Goal: Task Accomplishment & Management: Use online tool/utility

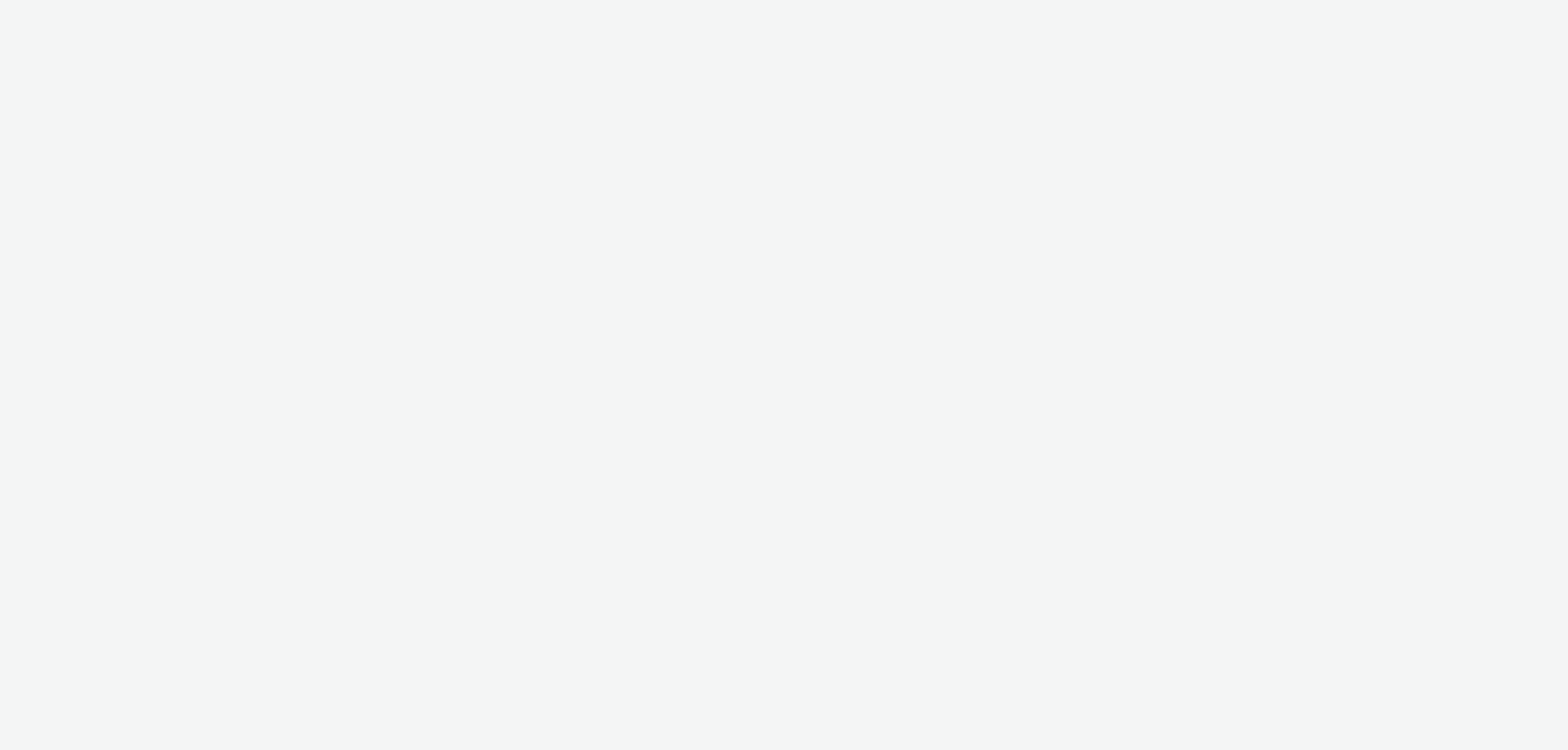
select select "6cc785f1-93a9-4694-84e2-09114ee4daef"
select select "3c7620e8-66ac-4687-946f-3a7ab31dbccf"
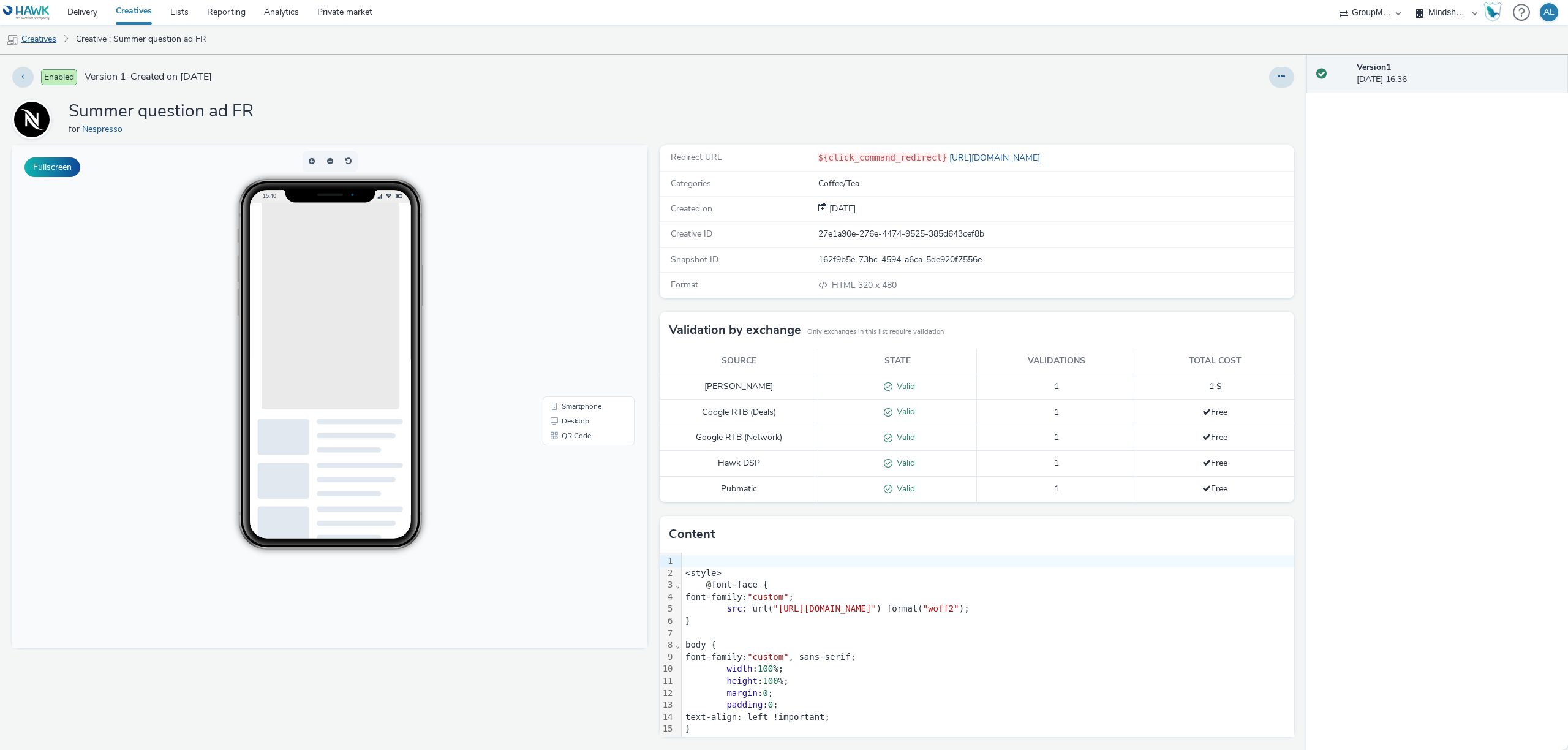
click at [25, 39] on link "Creatives" at bounding box center [31, 39] width 62 height 29
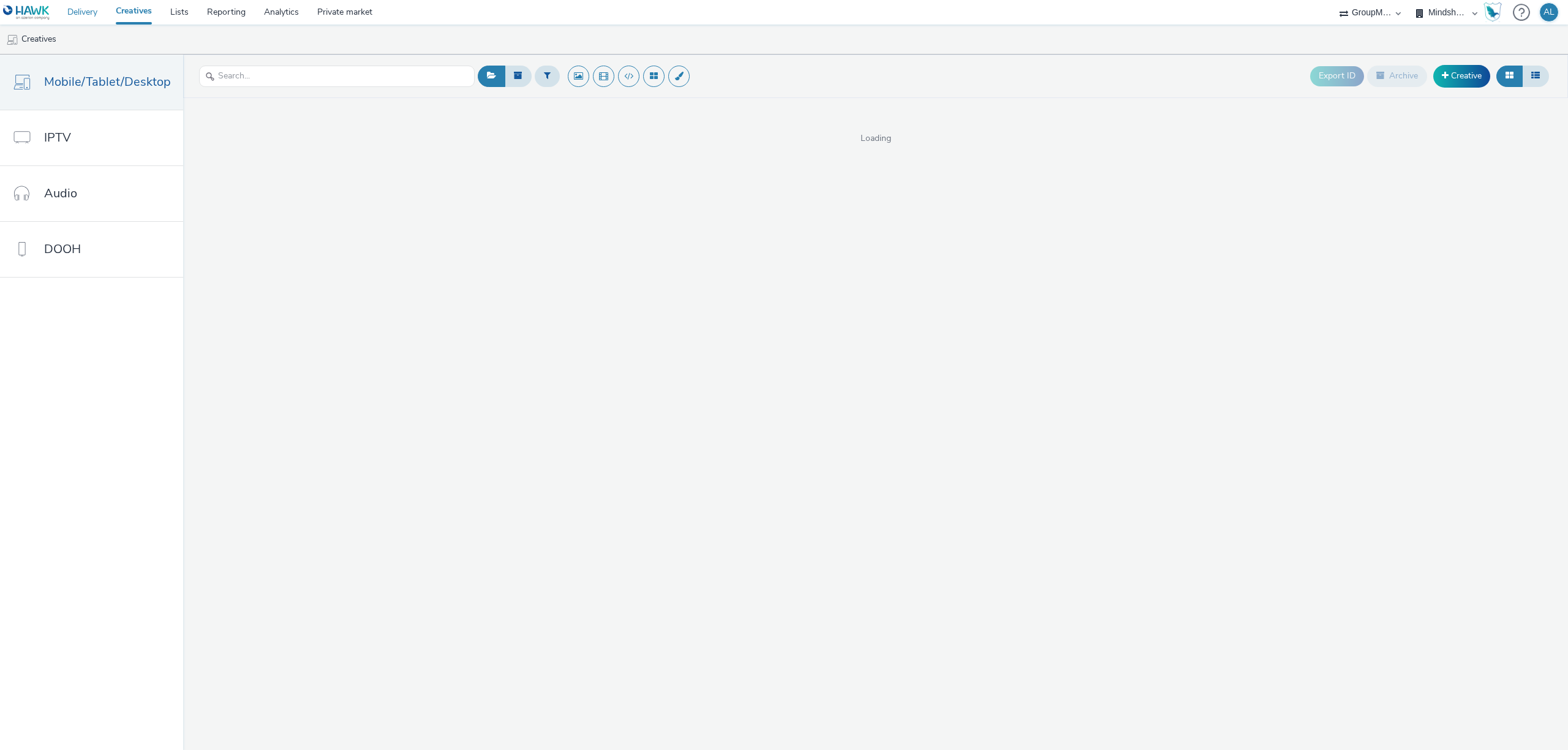
click at [75, 9] on link "Delivery" at bounding box center [82, 12] width 49 height 25
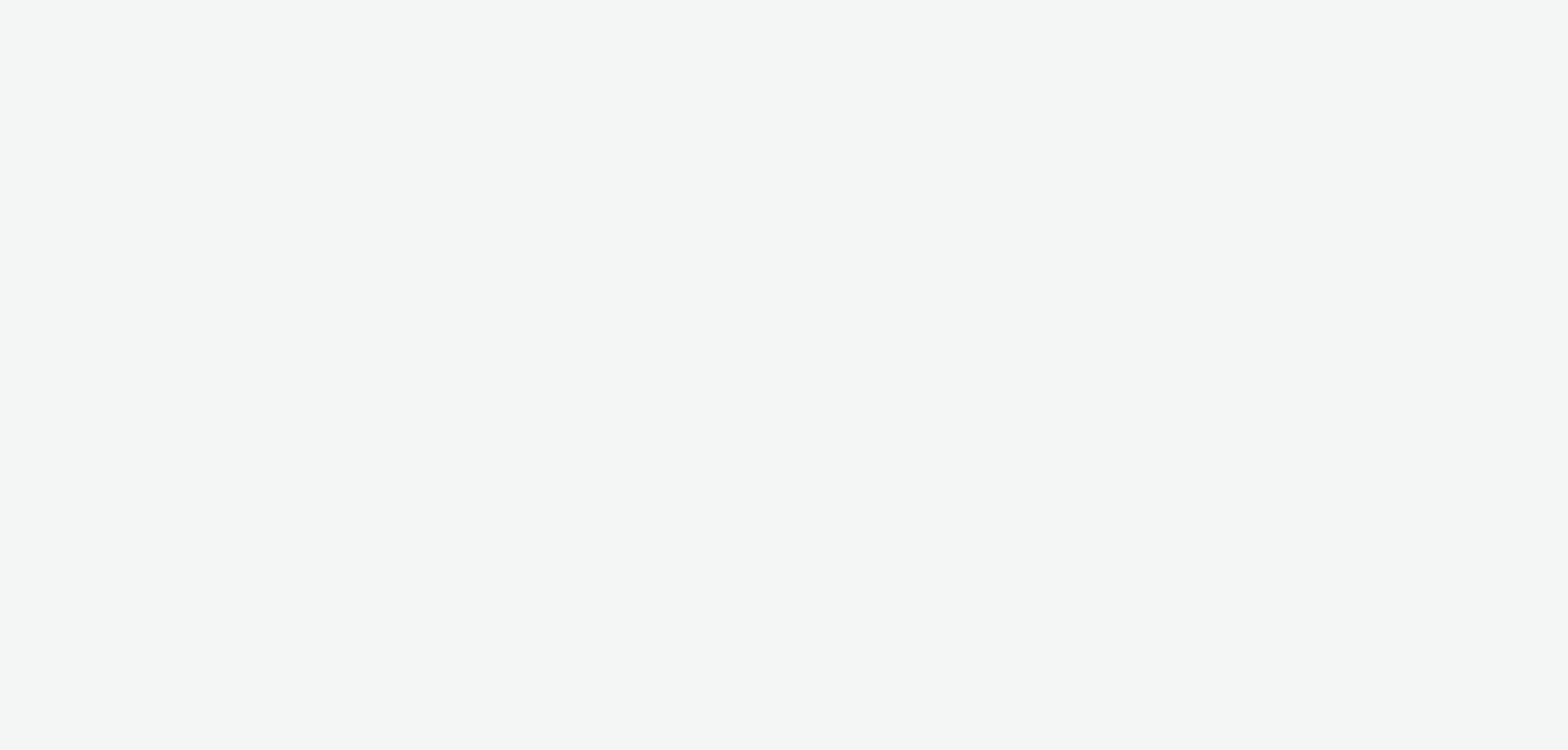
select select "cc51897e-9c53-4f52-a4b1-e17d801db32c"
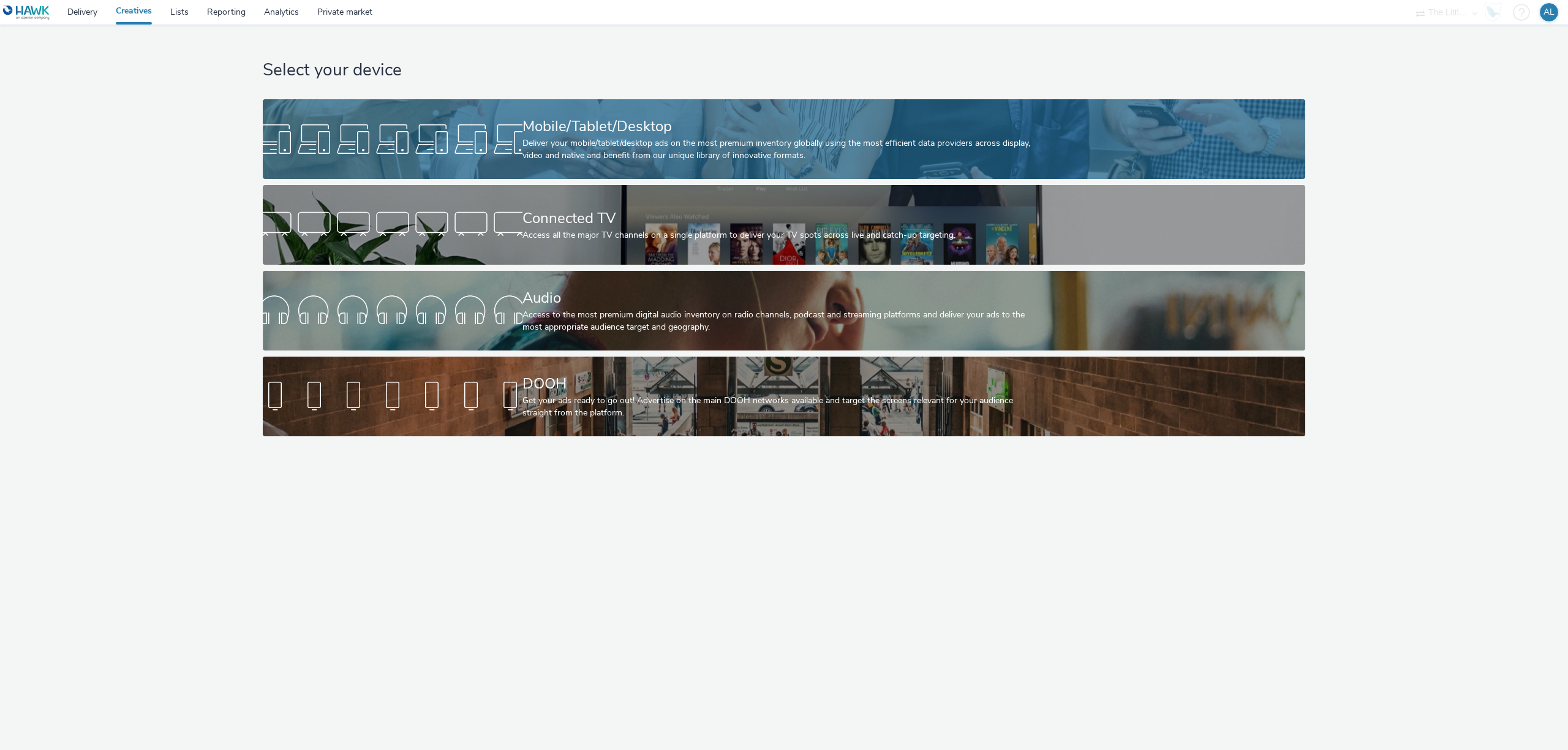
click at [545, 153] on div "Deliver your mobile/tablet/desktop ads on the most premium inventory globally u…" at bounding box center [781, 150] width 519 height 25
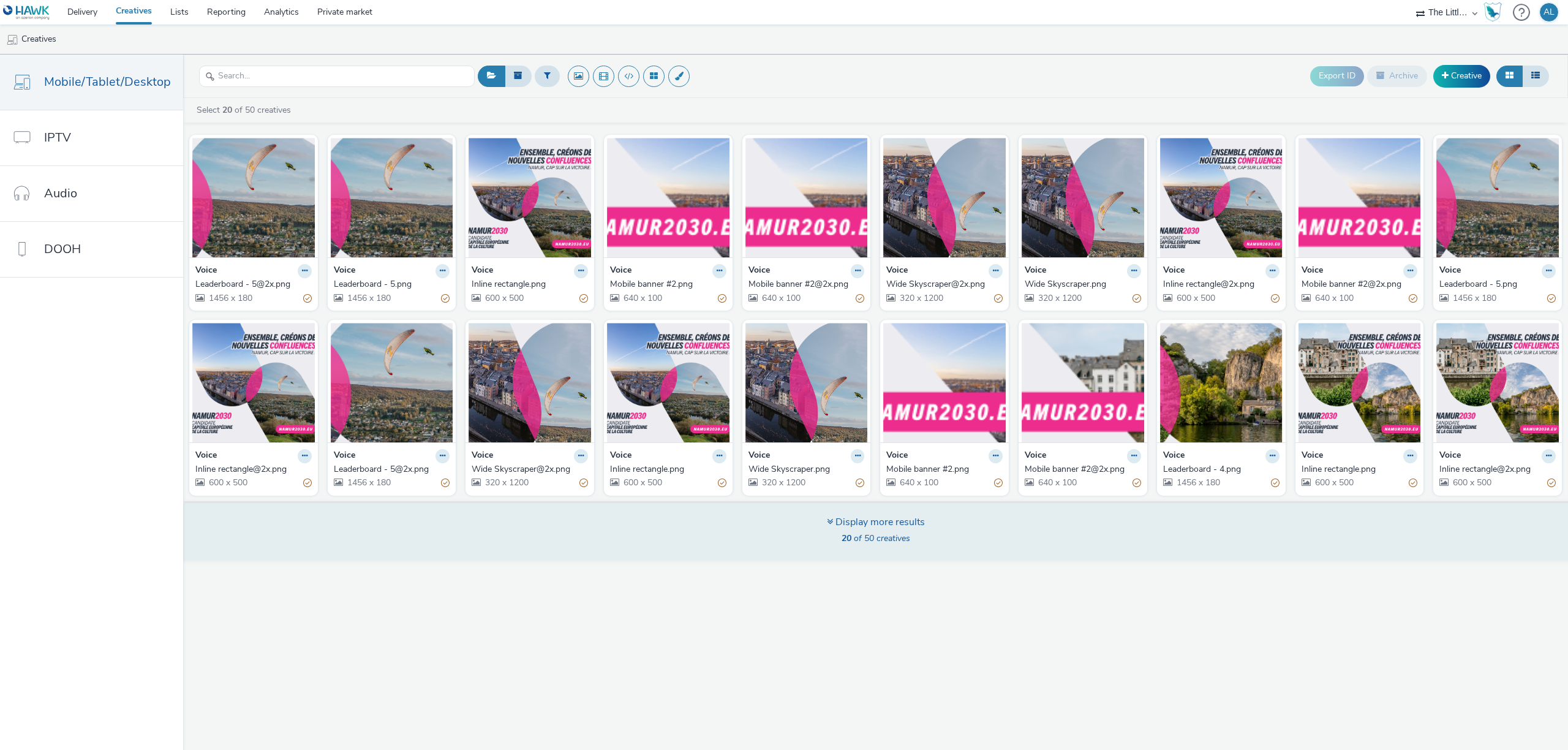
click at [850, 520] on div "Display more results" at bounding box center [875, 522] width 98 height 14
click at [835, 518] on div "Display more results" at bounding box center [875, 522] width 98 height 14
click at [823, 527] on div "Display more results 20 of 50 creatives" at bounding box center [875, 530] width 1393 height 59
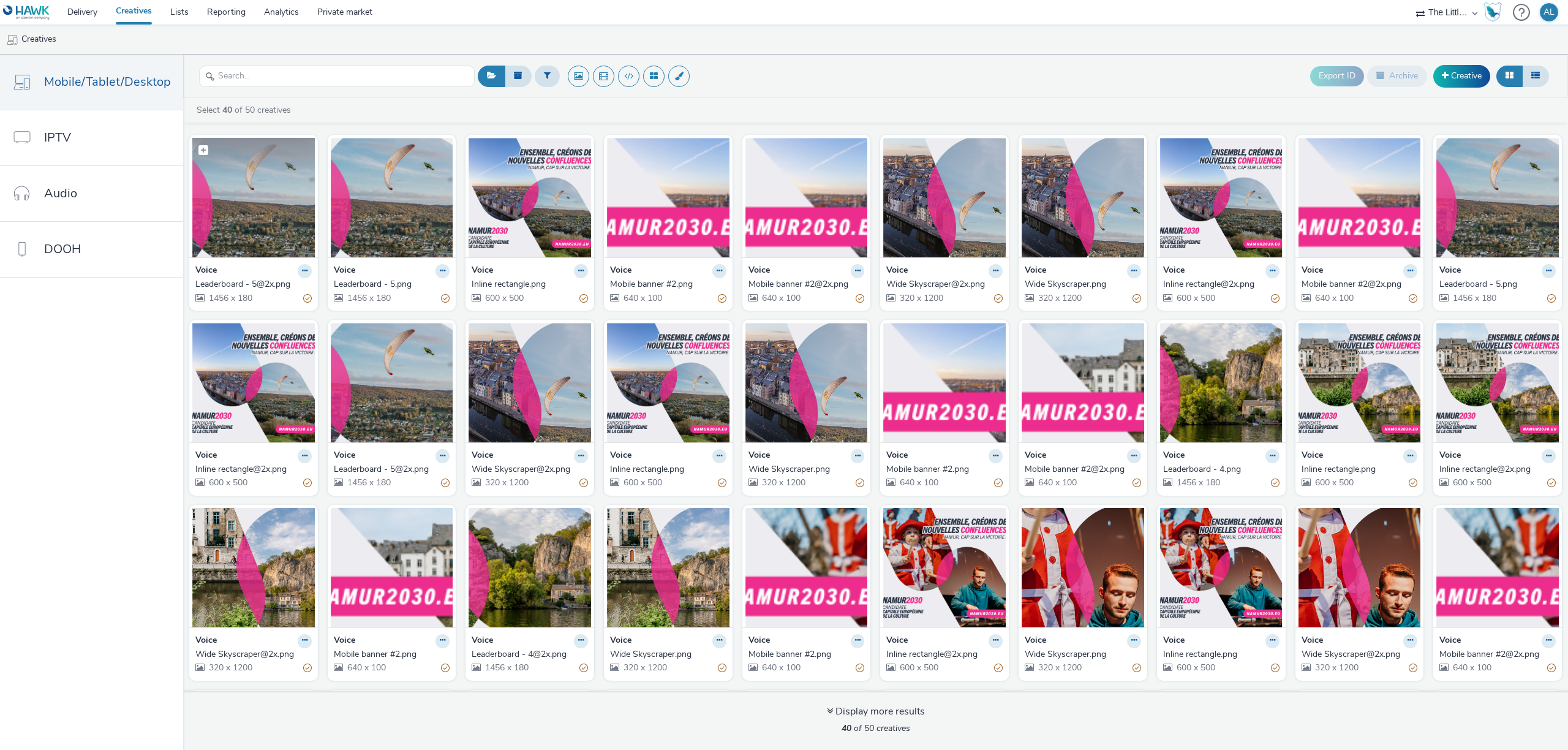
click at [237, 219] on img at bounding box center [253, 197] width 123 height 119
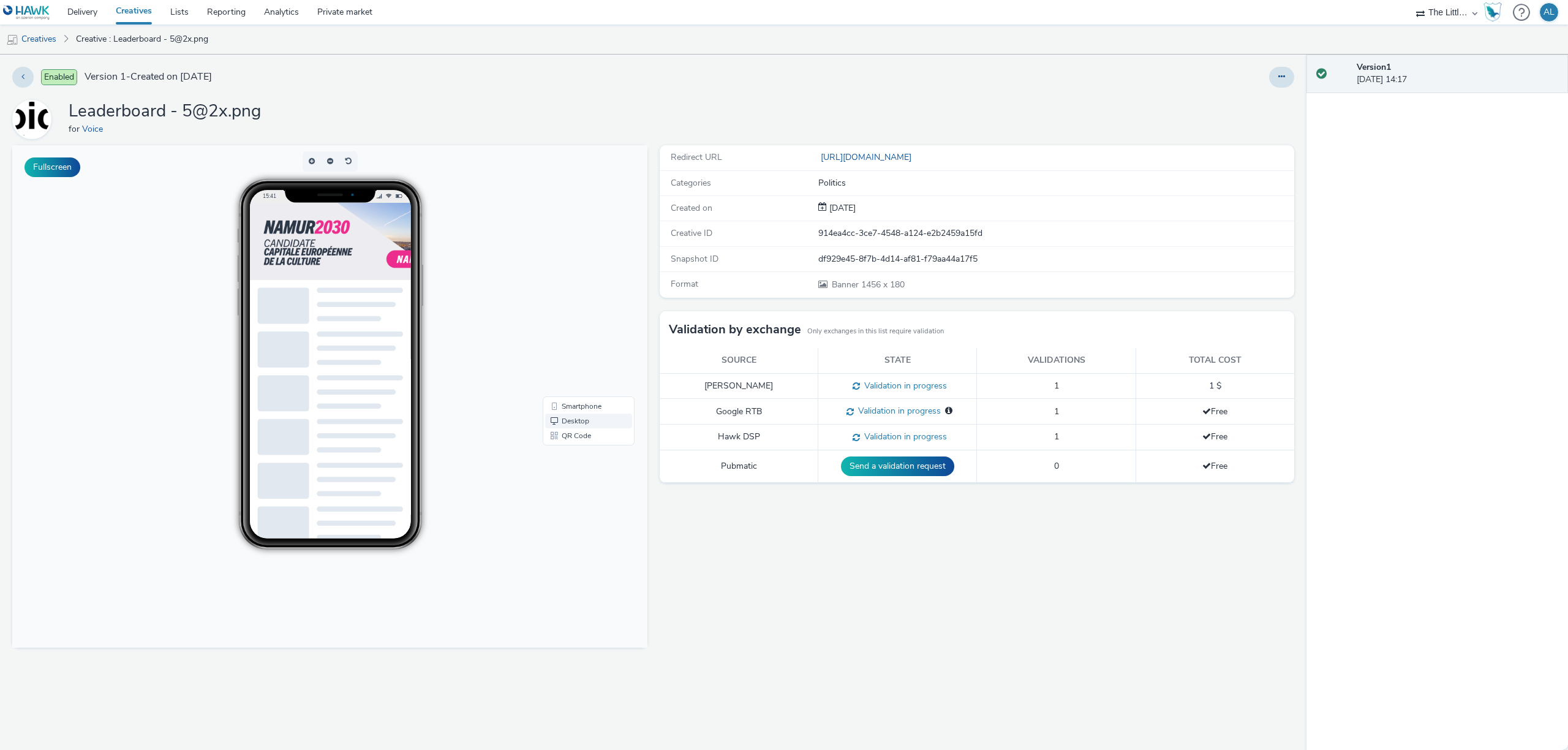
click at [572, 424] on link "Desktop" at bounding box center [588, 421] width 87 height 15
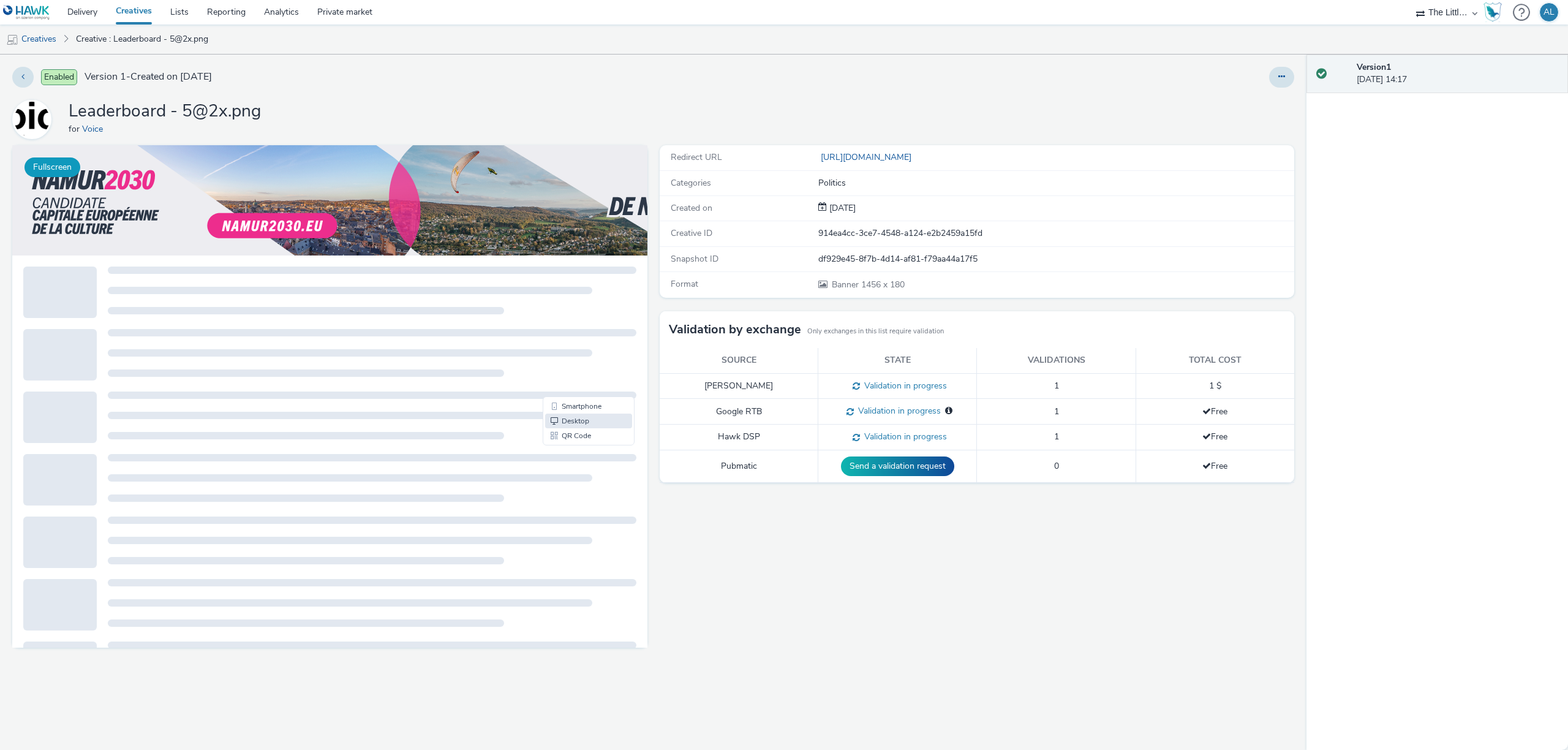
click at [49, 167] on button "Fullscreen" at bounding box center [52, 166] width 55 height 19
click at [42, 39] on link "Creatives" at bounding box center [31, 39] width 62 height 29
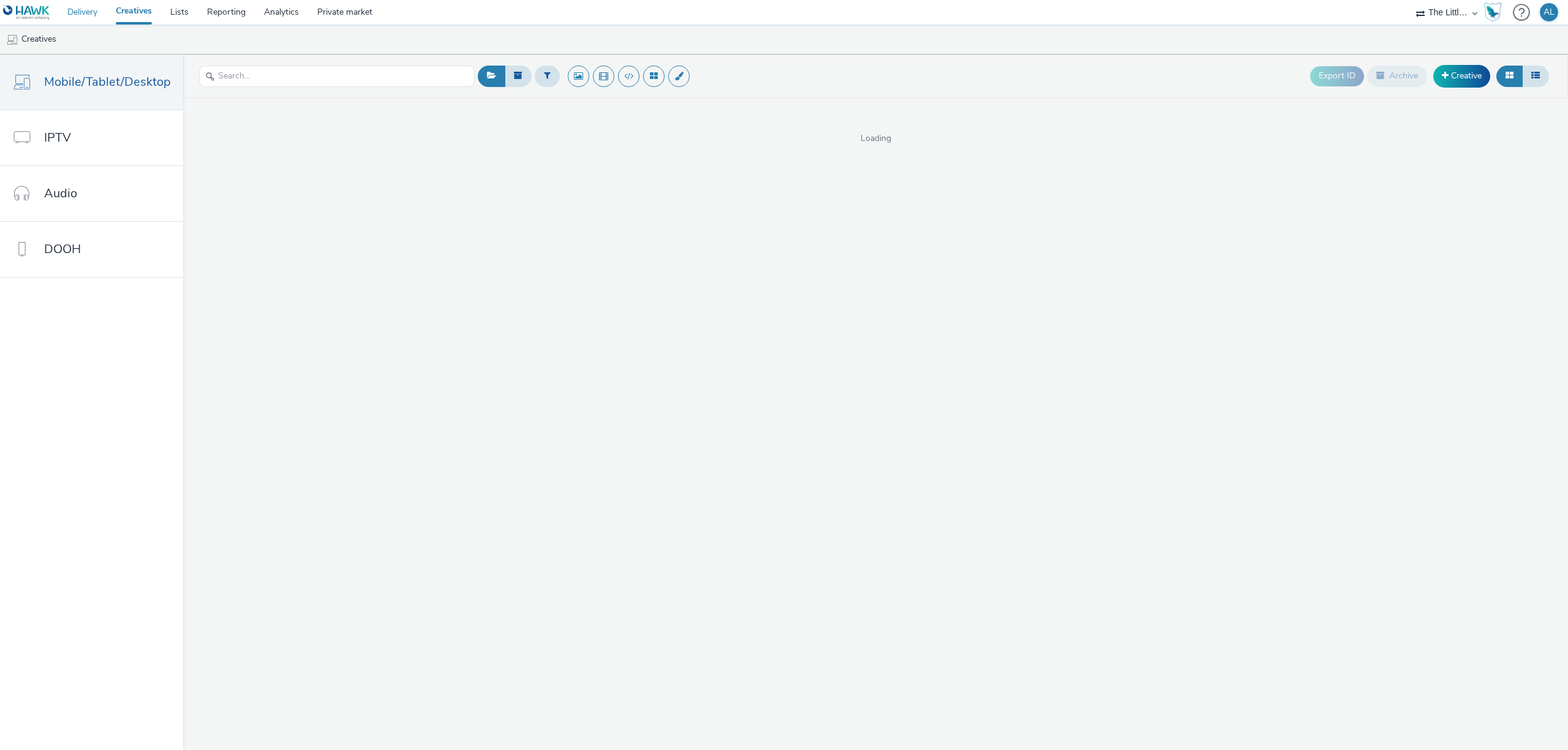
click at [85, 8] on link "Delivery" at bounding box center [82, 12] width 49 height 25
